Goal: Navigation & Orientation: Find specific page/section

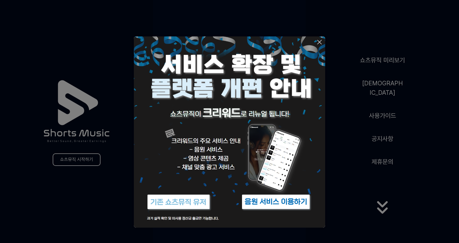
click at [89, 163] on button at bounding box center [229, 121] width 459 height 243
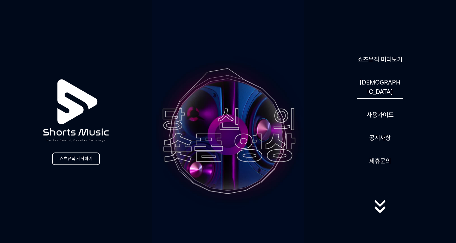
click at [377, 87] on link "[DEMOGRAPHIC_DATA]" at bounding box center [380, 86] width 46 height 23
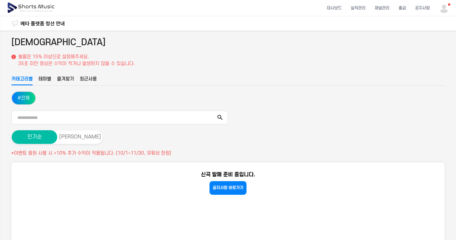
click at [449, 8] on img at bounding box center [444, 8] width 10 height 10
drag, startPoint x: 424, startPoint y: 34, endPoint x: 415, endPoint y: 35, distance: 9.2
click at [424, 33] on link "마이페이지" at bounding box center [428, 33] width 36 height 10
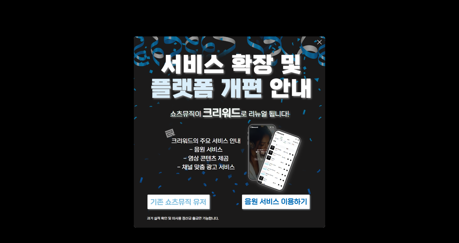
click at [275, 207] on img at bounding box center [275, 201] width 71 height 21
click at [278, 202] on img at bounding box center [275, 201] width 71 height 21
